Goal: Find specific page/section: Find specific page/section

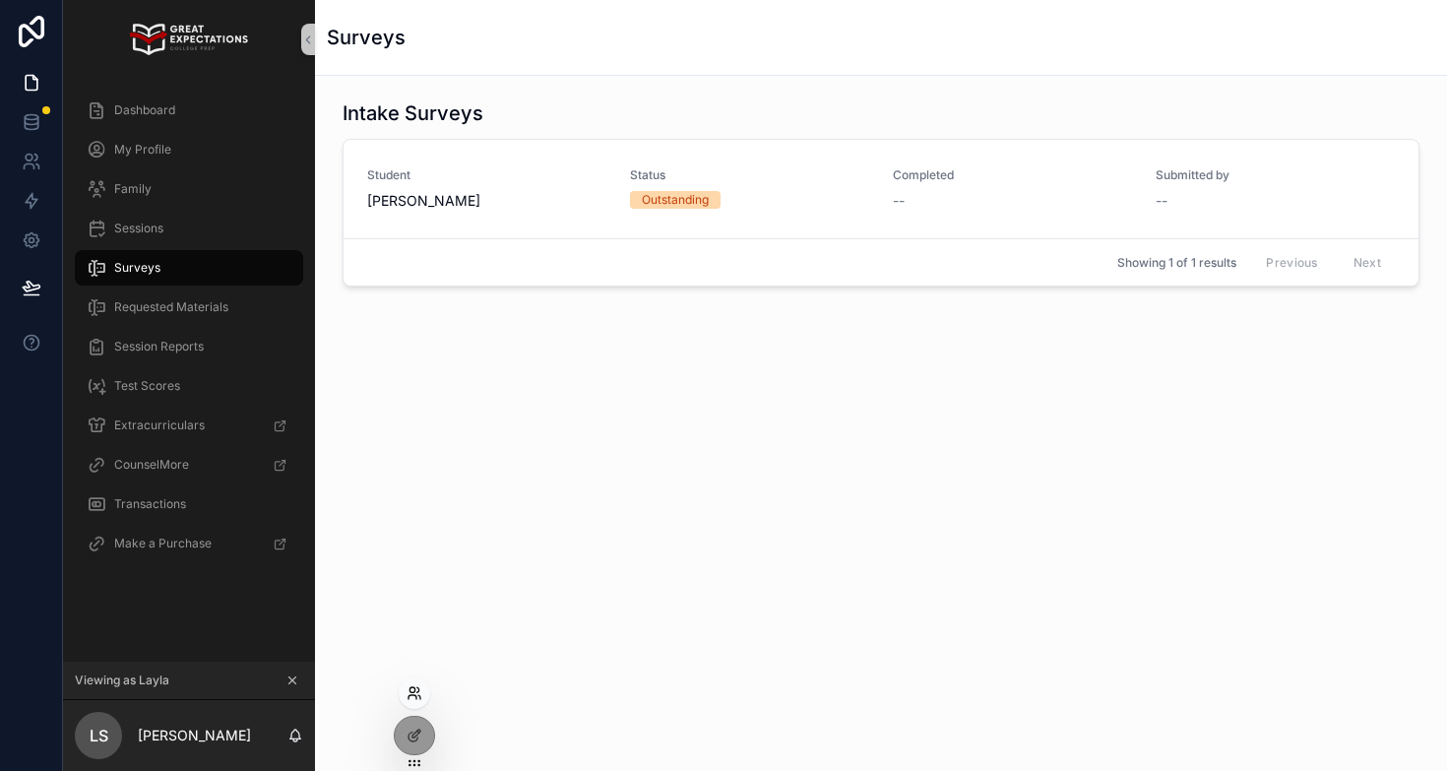
click at [410, 693] on icon at bounding box center [414, 693] width 16 height 16
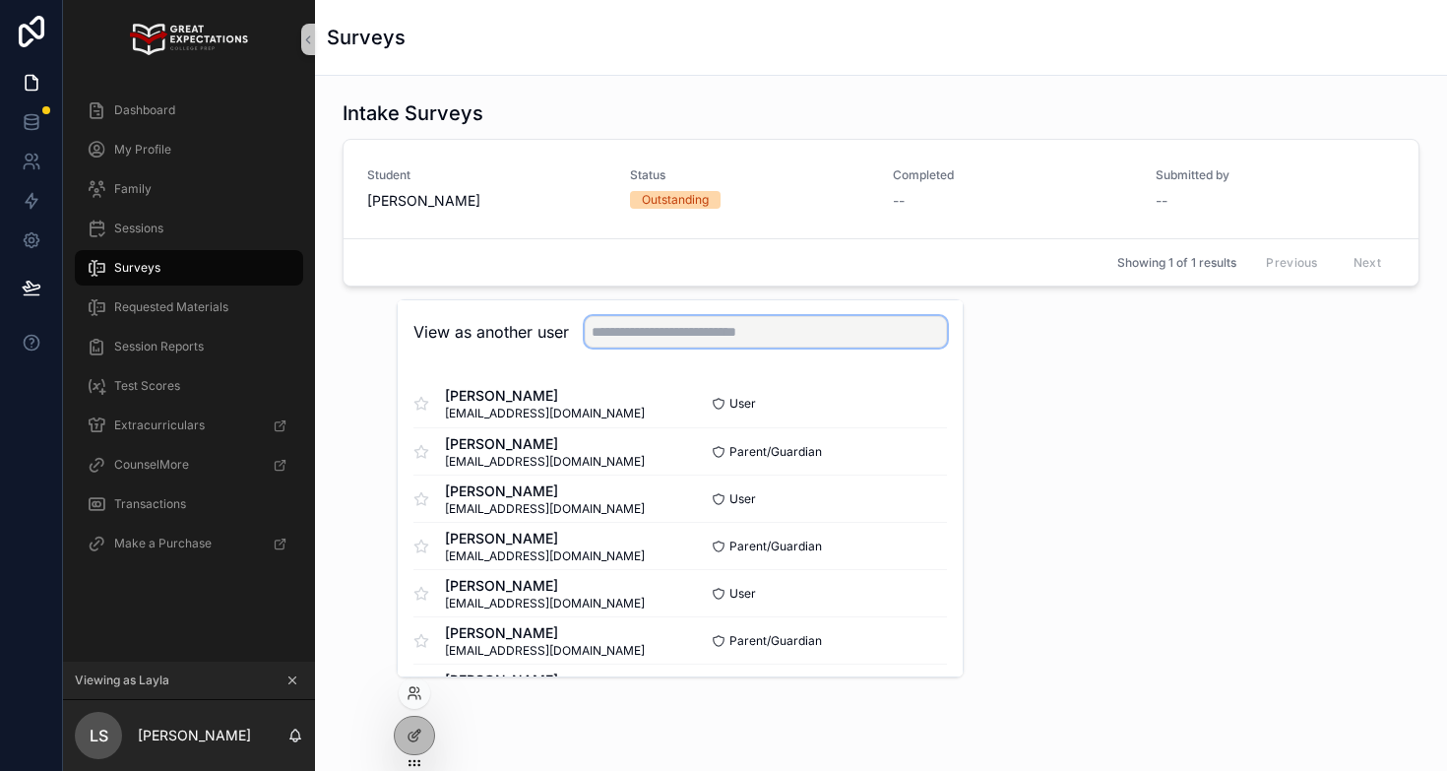
click at [637, 334] on input "text" at bounding box center [766, 331] width 362 height 31
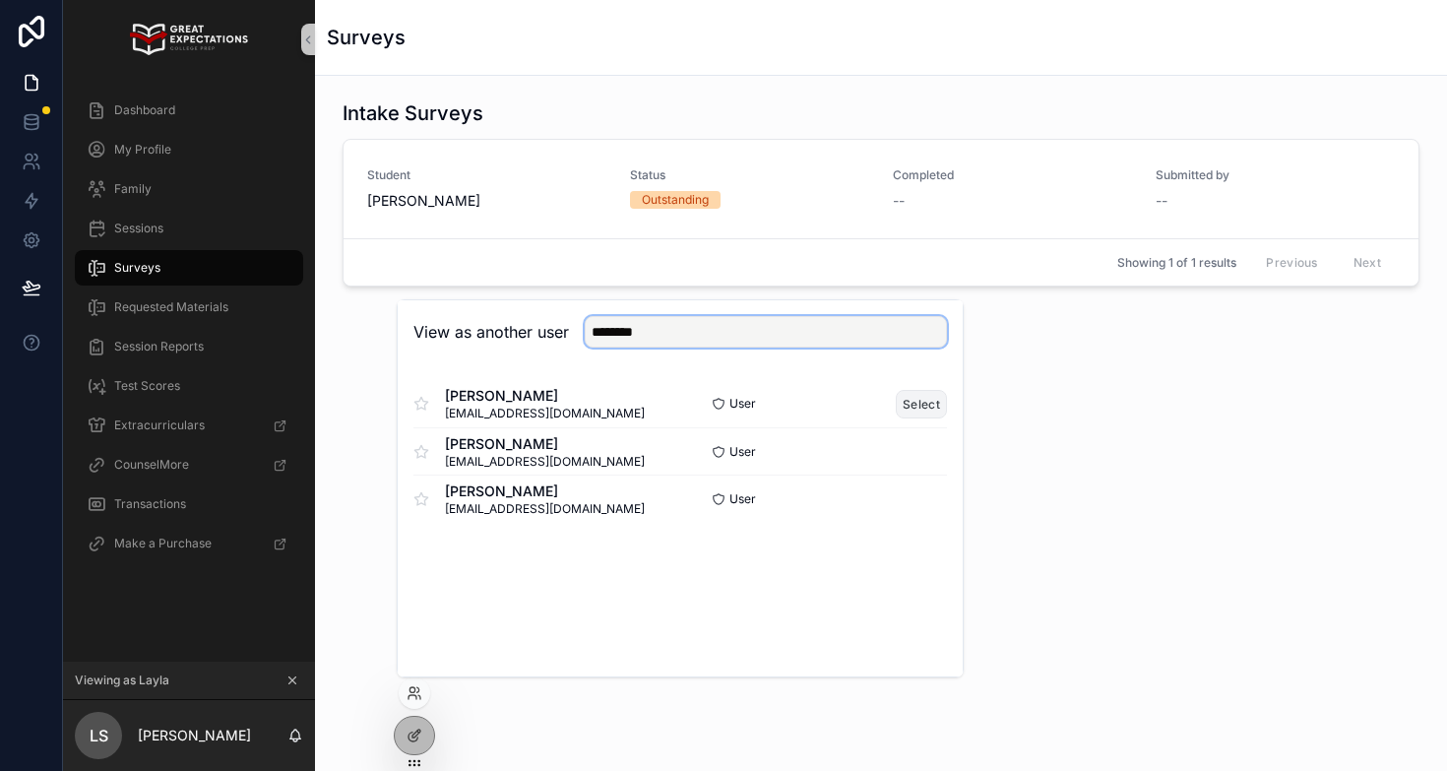
type input "********"
click at [922, 402] on button "Select" at bounding box center [920, 404] width 51 height 29
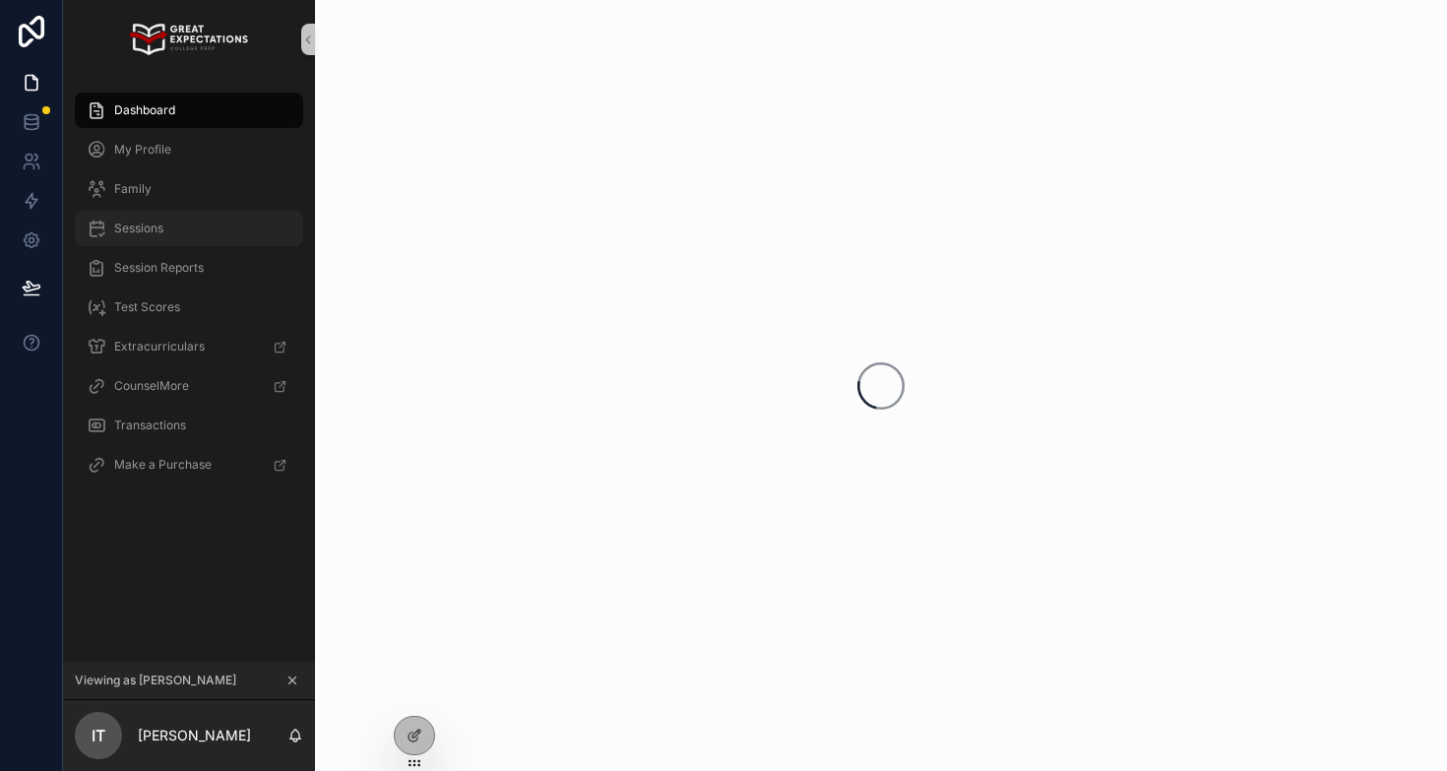
click at [196, 231] on div "Sessions" at bounding box center [189, 228] width 205 height 31
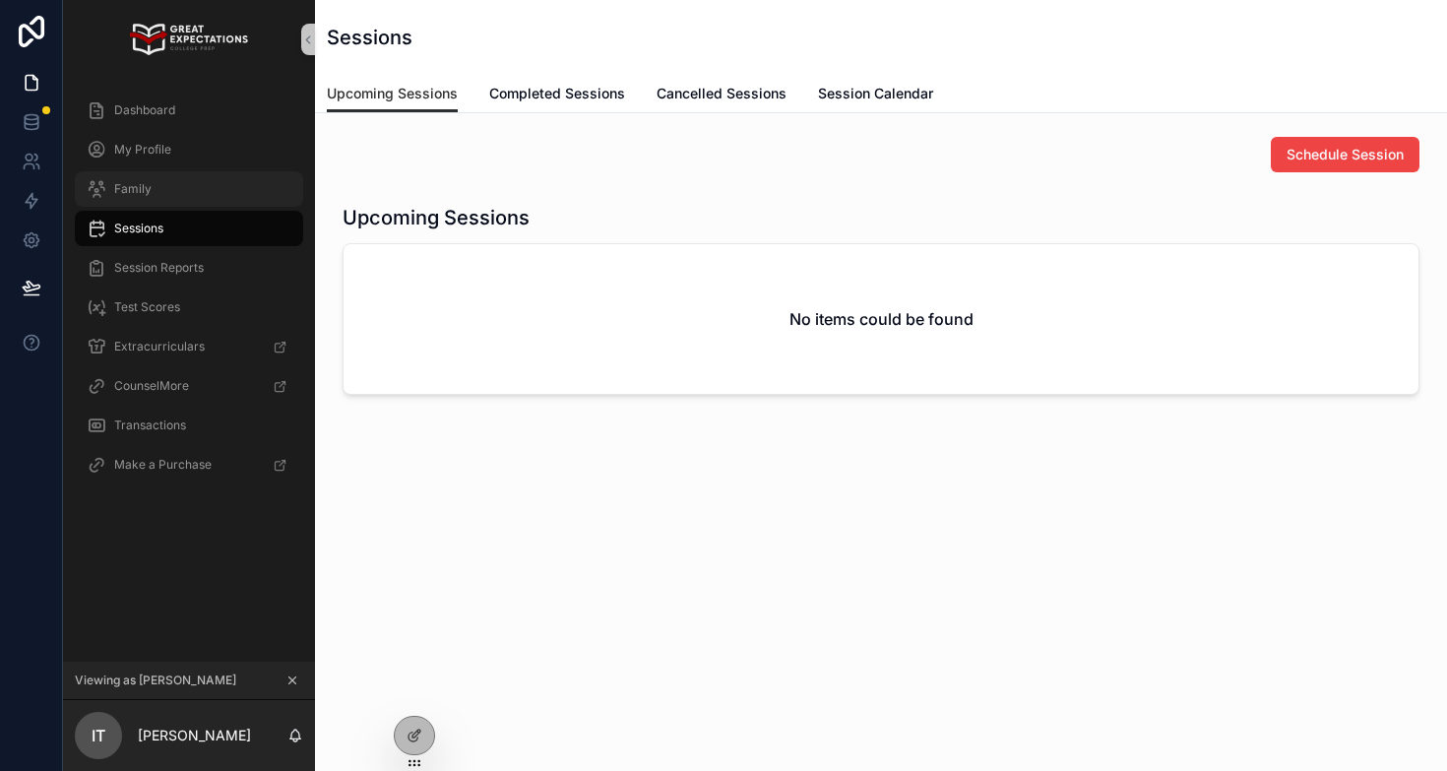
click at [152, 199] on div "Family" at bounding box center [189, 188] width 205 height 31
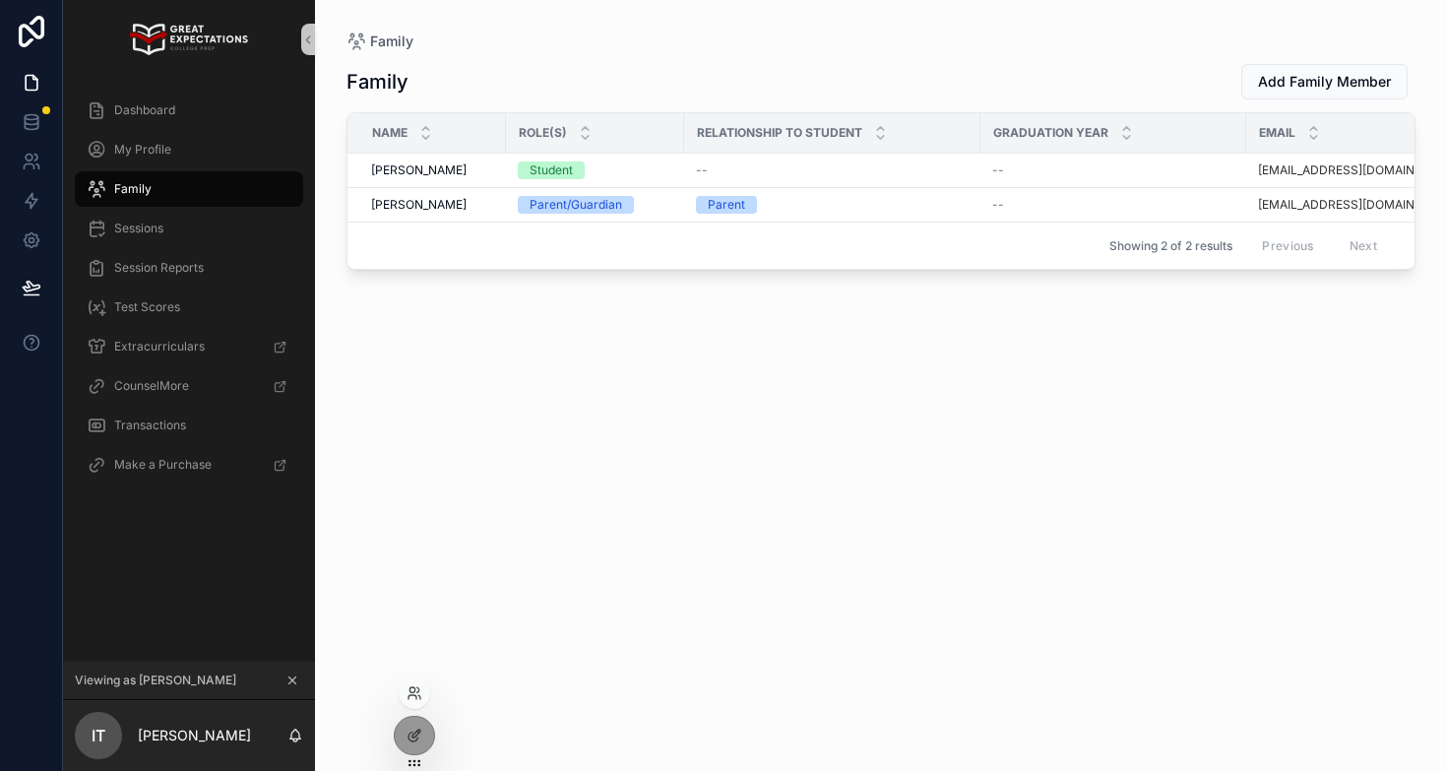
click at [412, 681] on div at bounding box center [414, 692] width 31 height 31
click at [411, 695] on icon at bounding box center [412, 697] width 8 height 4
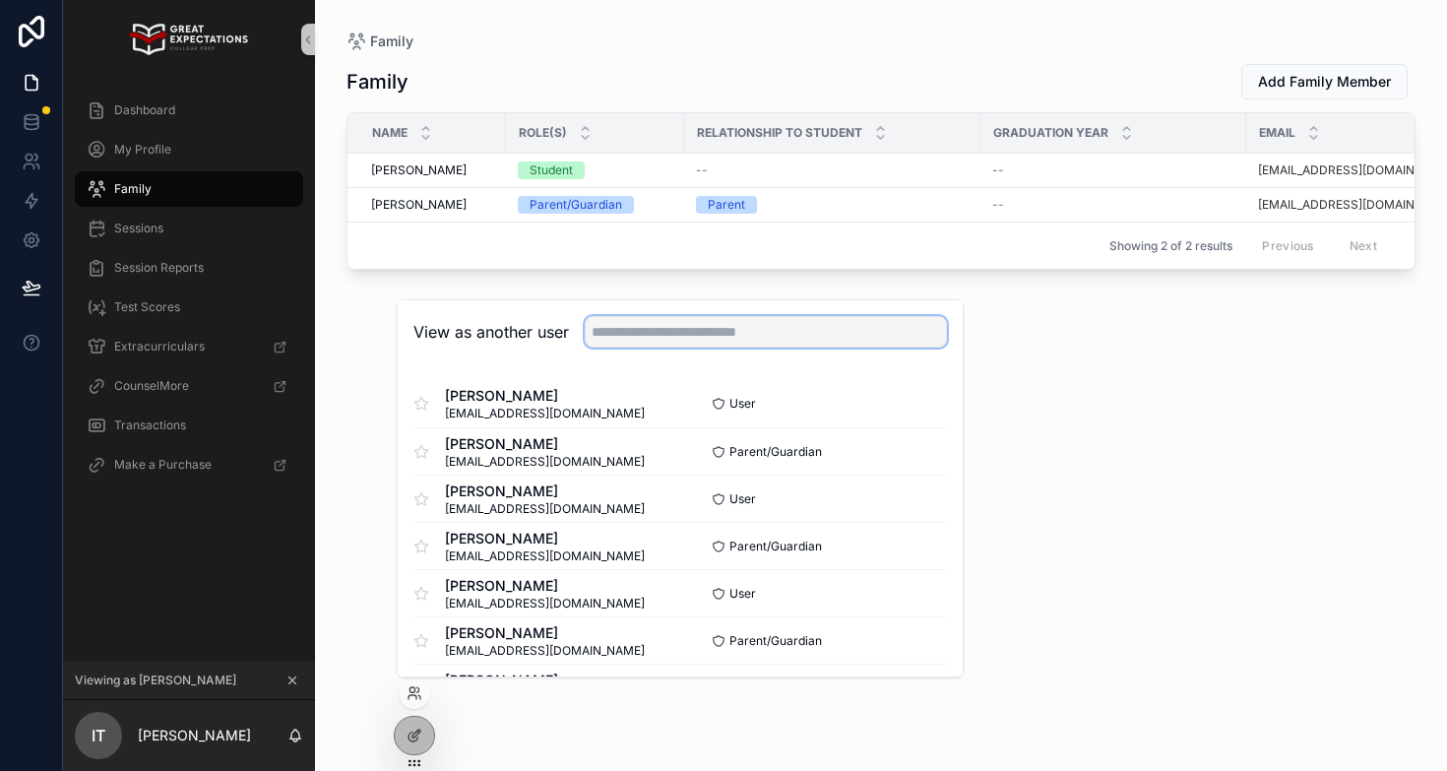
click at [758, 329] on input "text" at bounding box center [766, 331] width 362 height 31
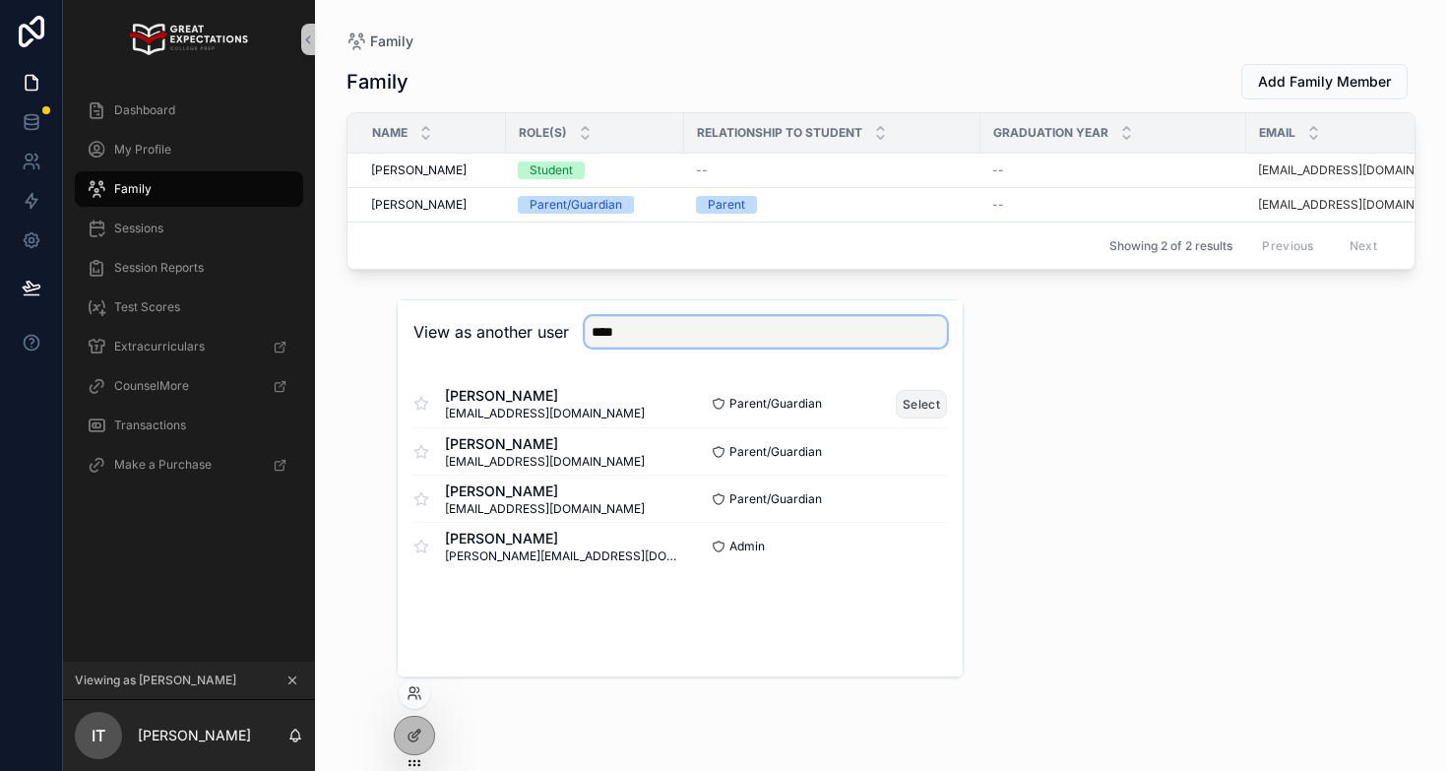
type input "****"
click at [916, 406] on button "Select" at bounding box center [920, 404] width 51 height 29
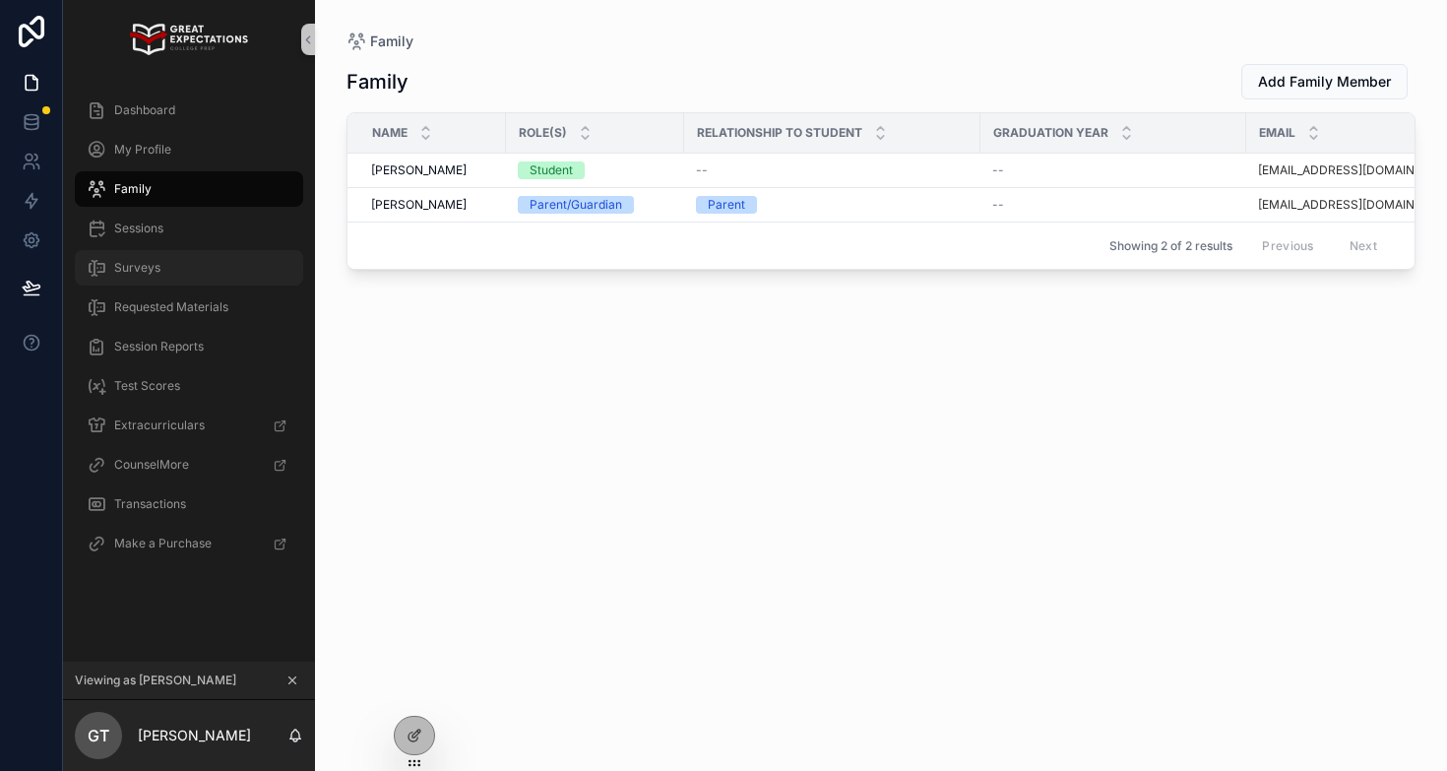
click at [163, 271] on div "Surveys" at bounding box center [189, 267] width 205 height 31
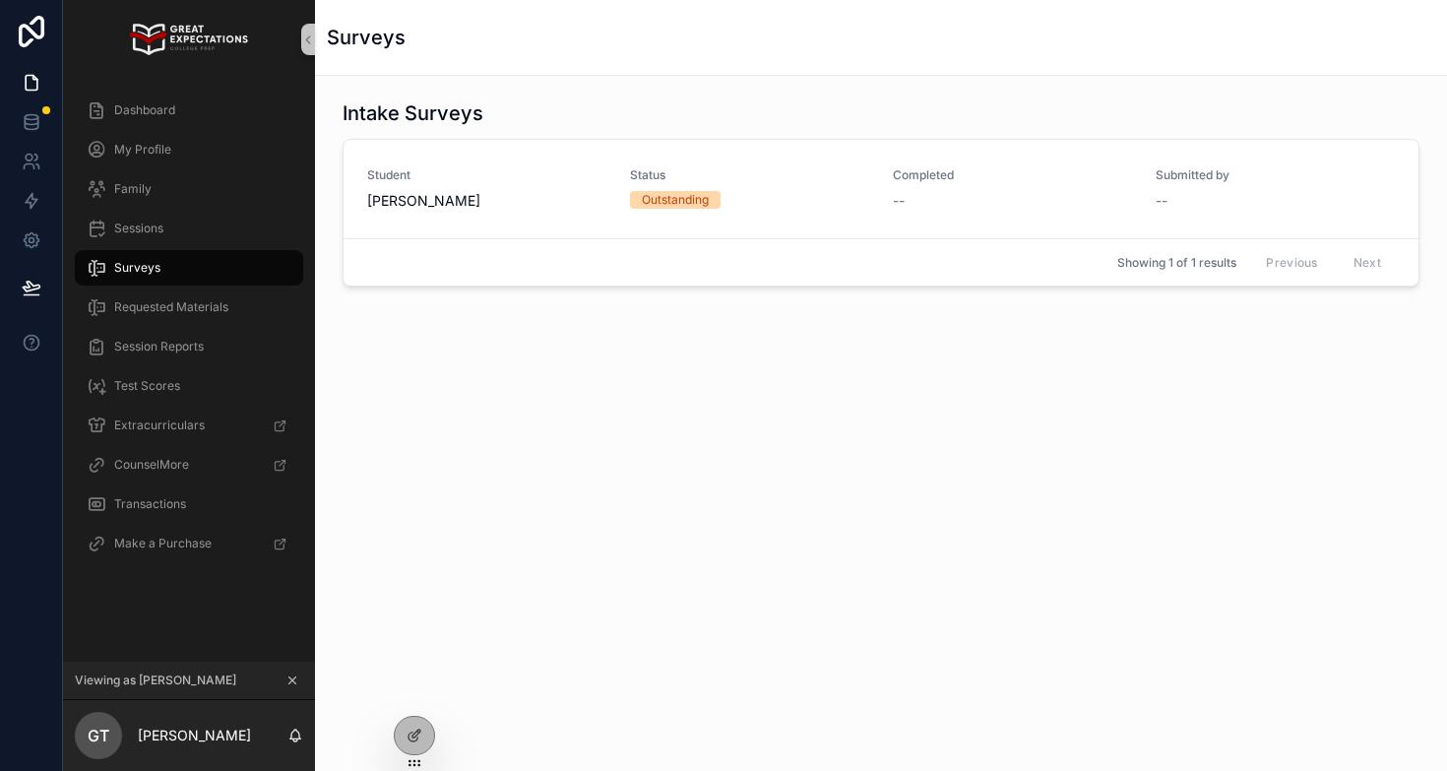
click at [180, 266] on div "Surveys" at bounding box center [189, 267] width 205 height 31
click at [152, 269] on span "Surveys" at bounding box center [137, 268] width 46 height 16
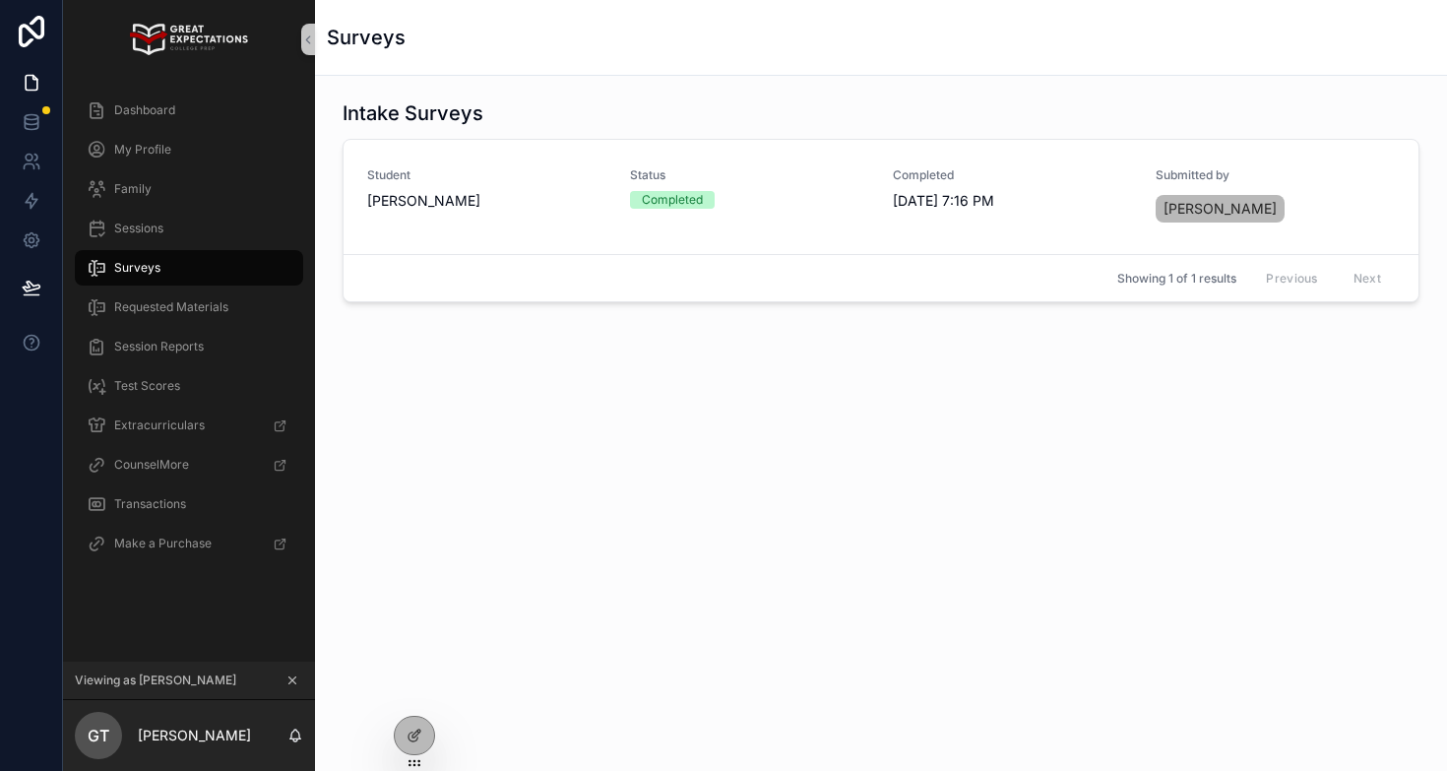
click at [289, 678] on icon "scrollable content" at bounding box center [292, 680] width 14 height 14
